Goal: Communication & Community: Answer question/provide support

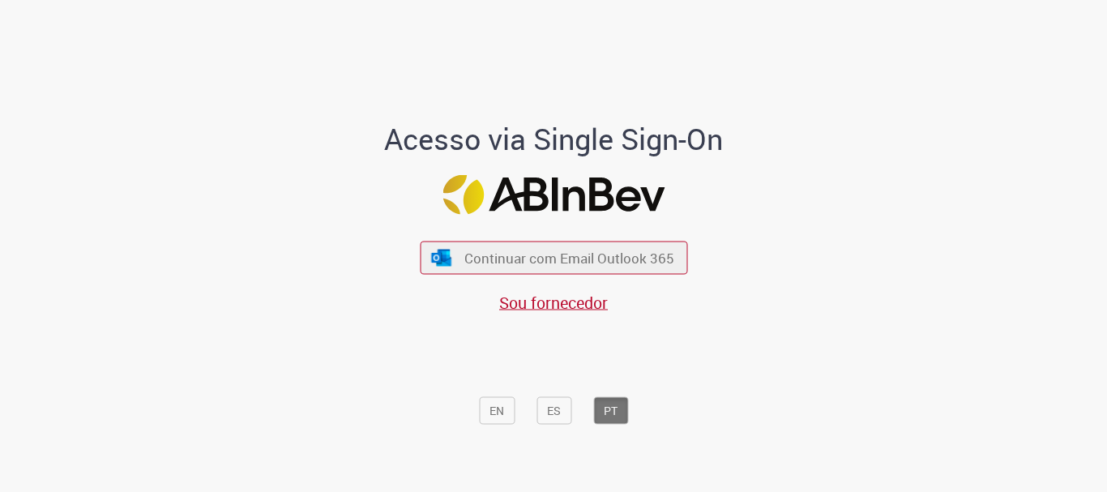
click at [541, 259] on span "Continuar com Email Outlook 365" at bounding box center [569, 258] width 210 height 19
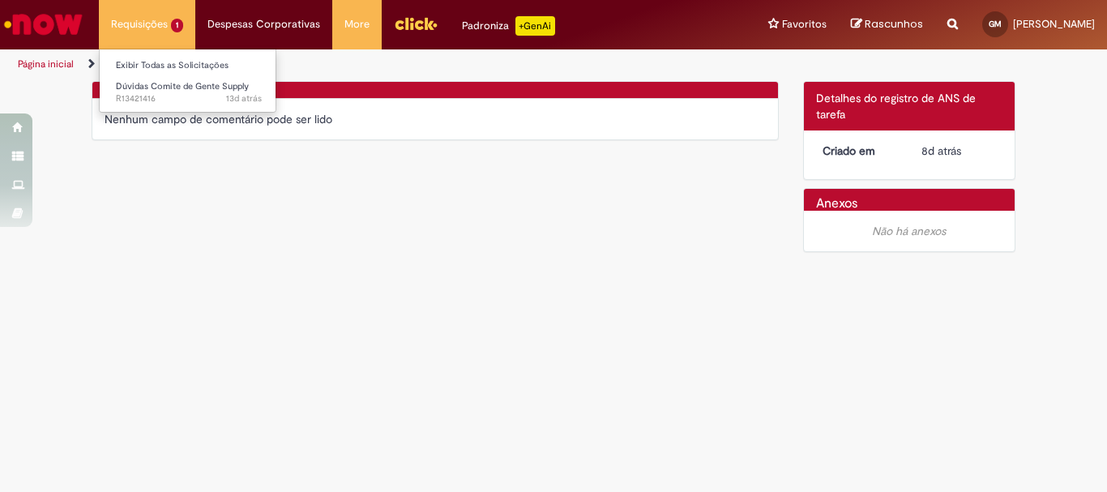
click at [159, 36] on li "Requisições 1 Exibir Todas as Solicitações Dúvidas Comite de Gente Supply 13d a…" at bounding box center [147, 24] width 96 height 49
click at [160, 25] on li "Requisições 1 Exibir Todas as Solicitações Dúvidas Comite de Gente Supply 13d a…" at bounding box center [147, 24] width 96 height 49
click at [167, 23] on li "Requisições 1 Exibir Todas as Solicitações Dúvidas Comite de Gente Supply 13d a…" at bounding box center [147, 24] width 96 height 49
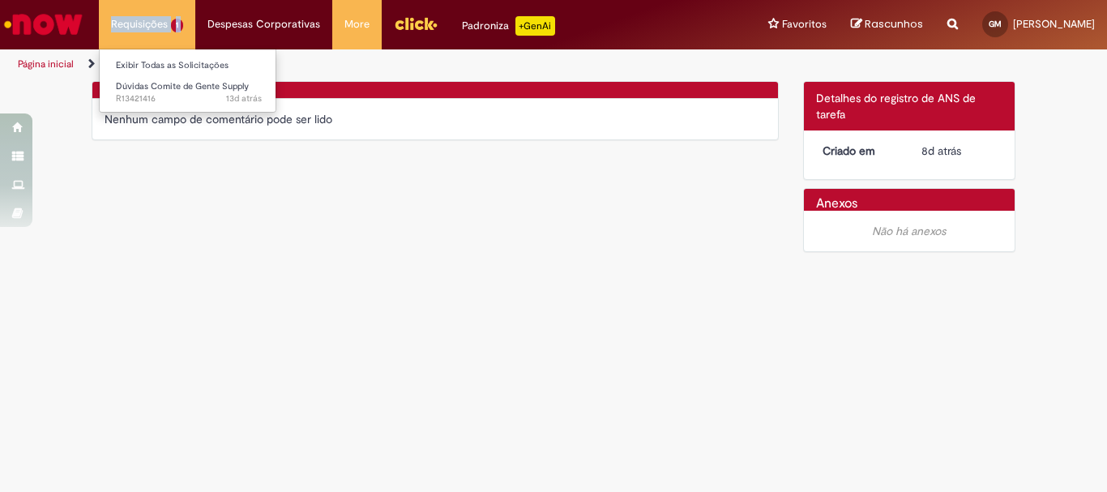
click at [167, 23] on li "Requisições 1 Exibir Todas as Solicitações Dúvidas Comite de Gente Supply 13d a…" at bounding box center [147, 24] width 96 height 49
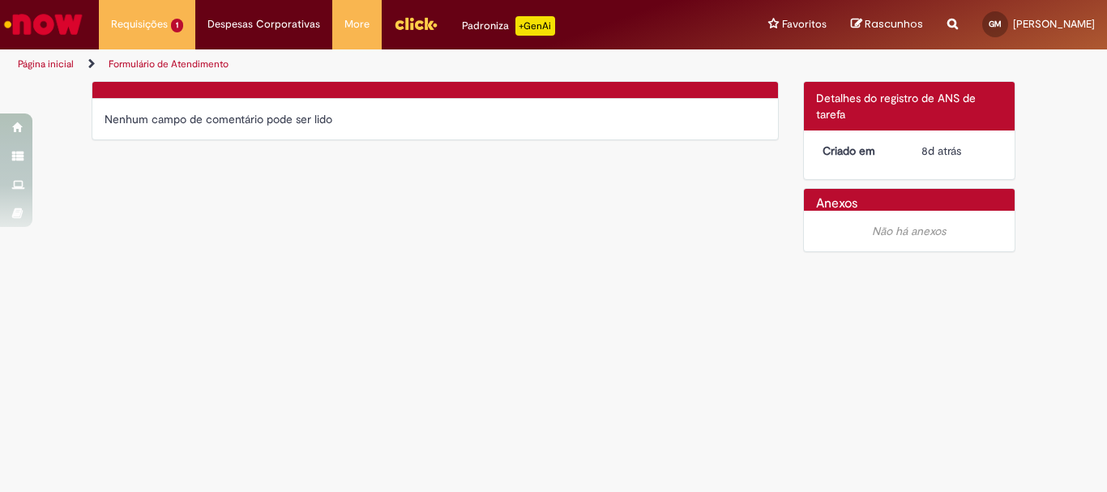
click at [410, 246] on div "Verificar Código de Barras Nenhum campo de comentário pode ser lido Detalhes do…" at bounding box center [553, 171] width 948 height 180
click at [238, 145] on div "Verificar Código de Barras Nenhum campo de comentário pode ser lido" at bounding box center [435, 114] width 712 height 67
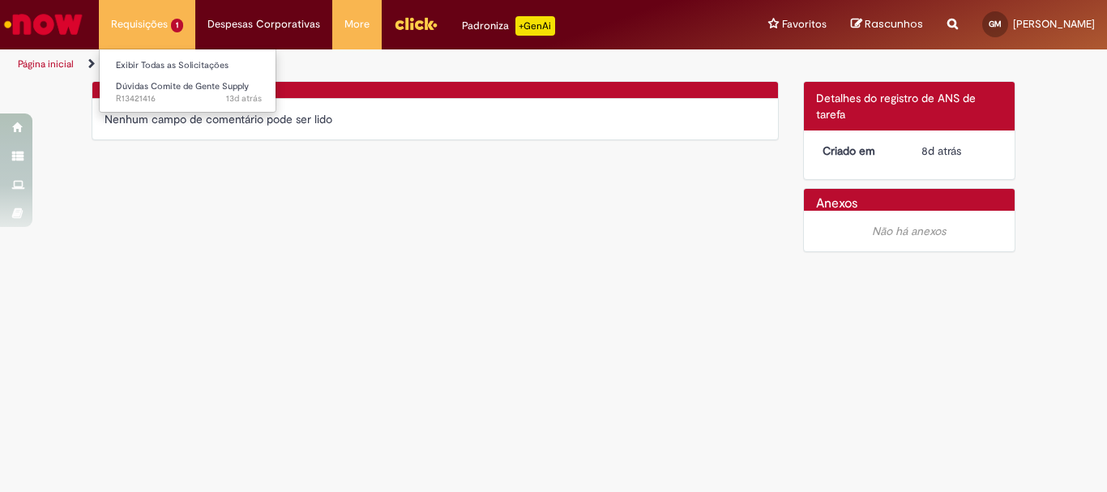
click at [164, 19] on li "Requisições 1 Exibir Todas as Solicitações Dúvidas Comite de Gente Supply 13d a…" at bounding box center [147, 24] width 96 height 49
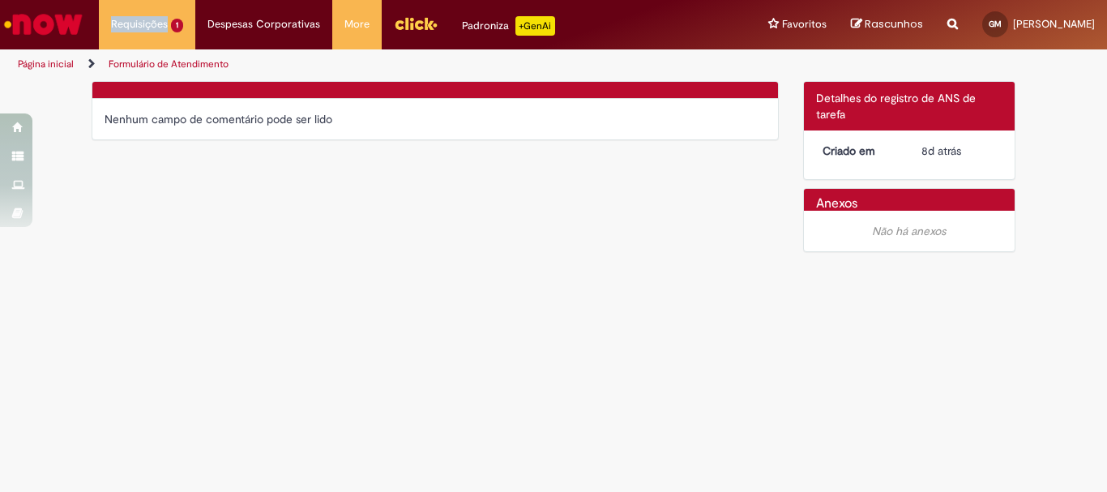
click at [139, 70] on link "Formulário de Atendimento" at bounding box center [169, 64] width 120 height 13
click at [62, 68] on link "Página inicial" at bounding box center [46, 64] width 56 height 13
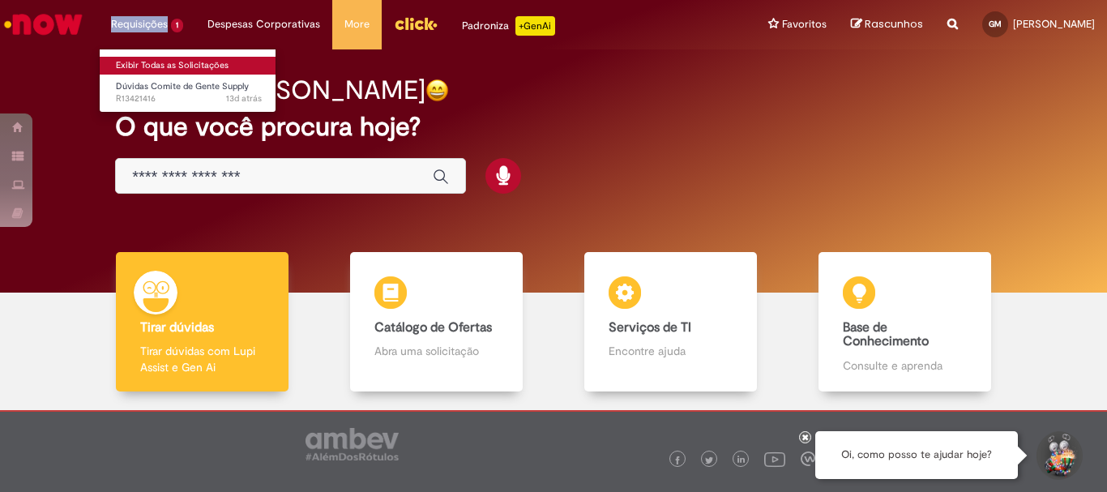
click at [169, 63] on link "Exibir Todas as Solicitações" at bounding box center [189, 66] width 178 height 18
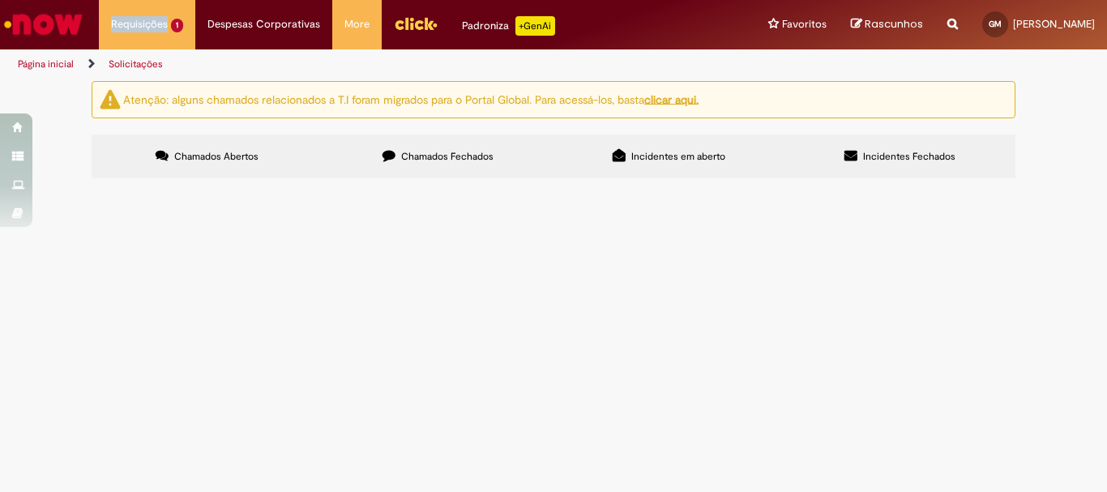
click at [0, 0] on button at bounding box center [0, 0] width 0 height 0
drag, startPoint x: 291, startPoint y: 305, endPoint x: 272, endPoint y: 267, distance: 41.7
click at [0, 0] on div "Linhas 1 − 1 de 1" at bounding box center [0, 0] width 0 height 0
click at [0, 0] on span "Dúvidas Comite de Gente Supply" at bounding box center [0, 0] width 0 height 0
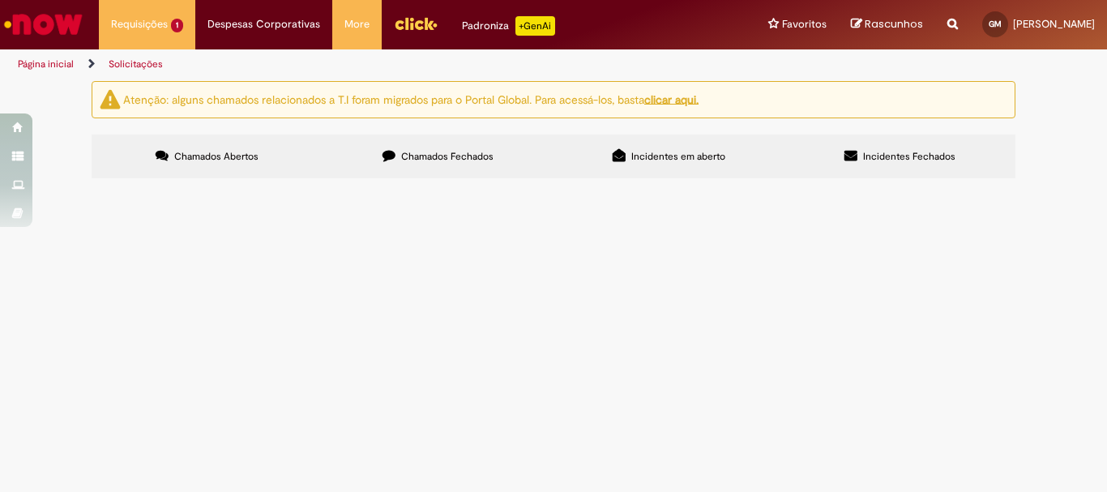
click at [0, 0] on span "Dúvidas Comite de Gente Supply" at bounding box center [0, 0] width 0 height 0
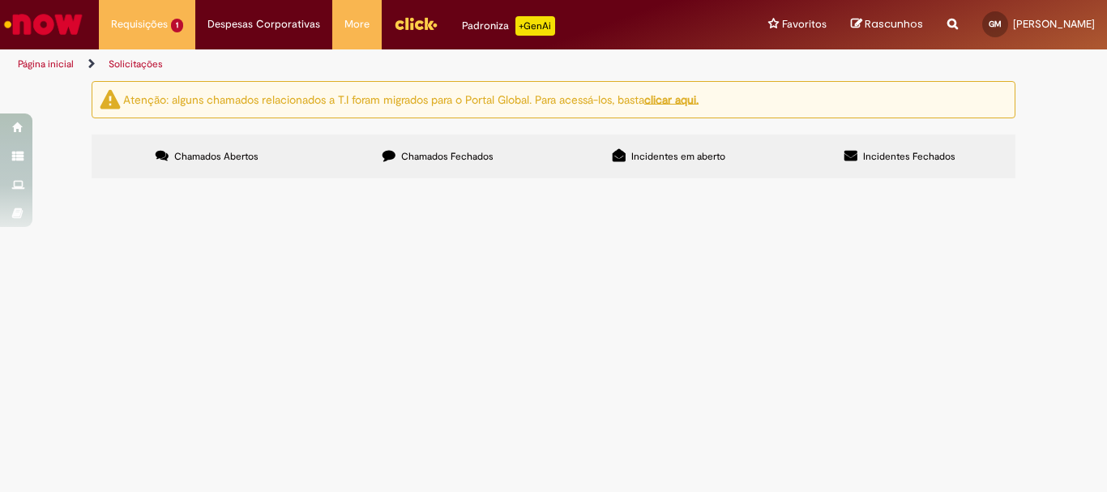
click at [0, 0] on span "Dúvidas Comite de Gente Supply" at bounding box center [0, 0] width 0 height 0
click at [140, 289] on main "Solicitações Atenção: alguns chamados relacionados a T.I foram migrados para o …" at bounding box center [553, 286] width 1107 height 412
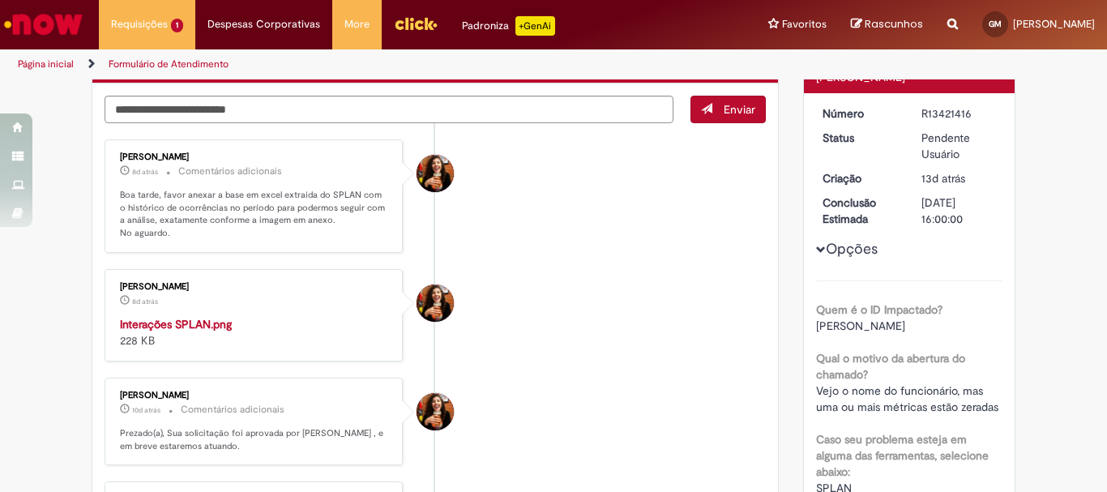
scroll to position [81, 0]
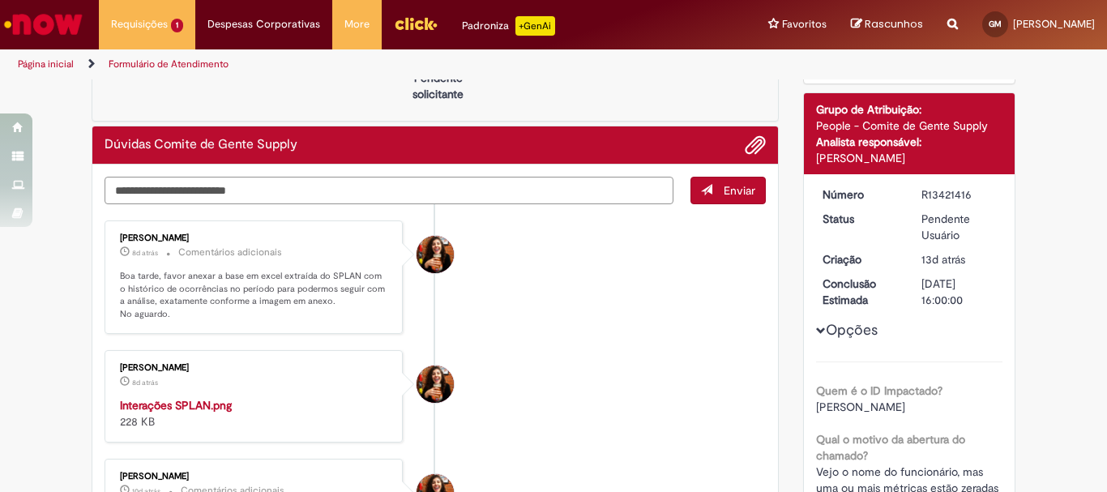
click at [269, 193] on textarea "Digite sua mensagem aqui..." at bounding box center [389, 191] width 569 height 28
click at [751, 141] on span "Adicionar anexos" at bounding box center [755, 145] width 19 height 19
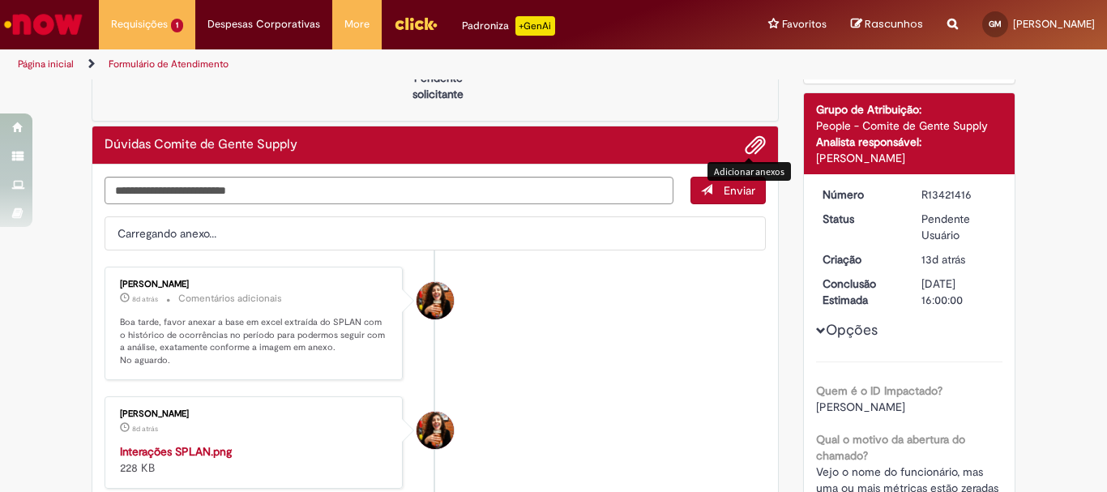
click at [724, 182] on div "Adicionar anexos" at bounding box center [749, 171] width 83 height 27
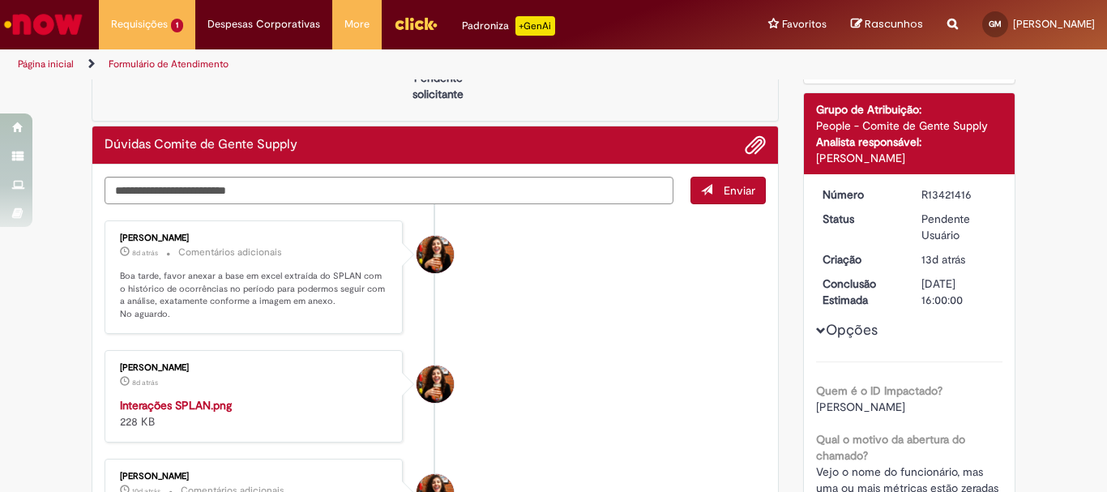
click at [711, 202] on button "Enviar" at bounding box center [728, 191] width 75 height 28
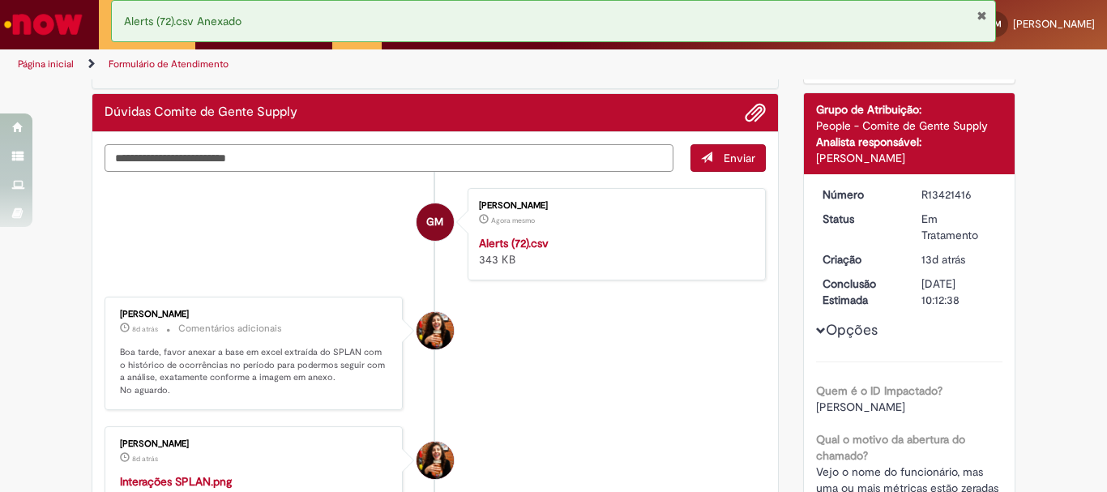
click at [377, 161] on textarea "Digite sua mensagem aqui..." at bounding box center [389, 158] width 569 height 28
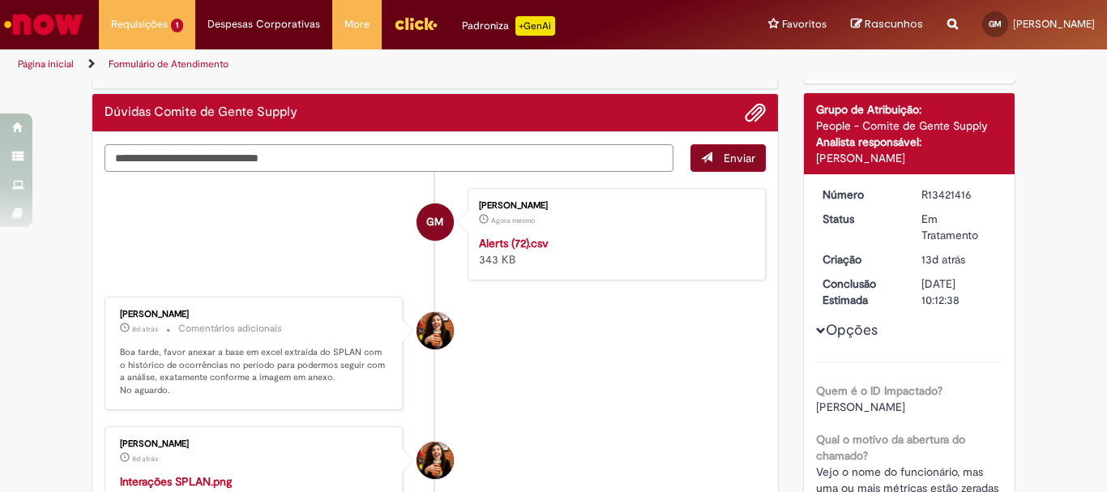
type textarea "**********"
click at [724, 154] on span "Enviar" at bounding box center [740, 158] width 32 height 15
